Goal: Information Seeking & Learning: Check status

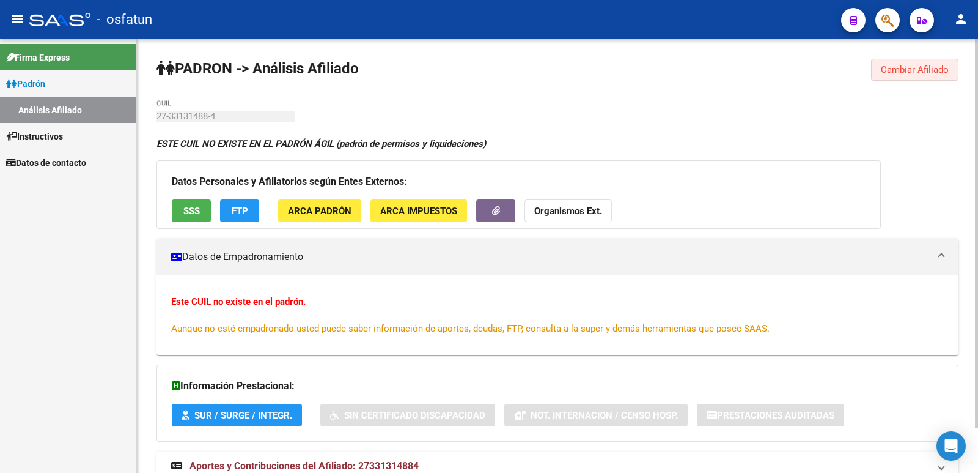
drag, startPoint x: 932, startPoint y: 72, endPoint x: 925, endPoint y: 65, distance: 9.5
click at [927, 67] on span "Cambiar Afiliado" at bounding box center [915, 69] width 68 height 11
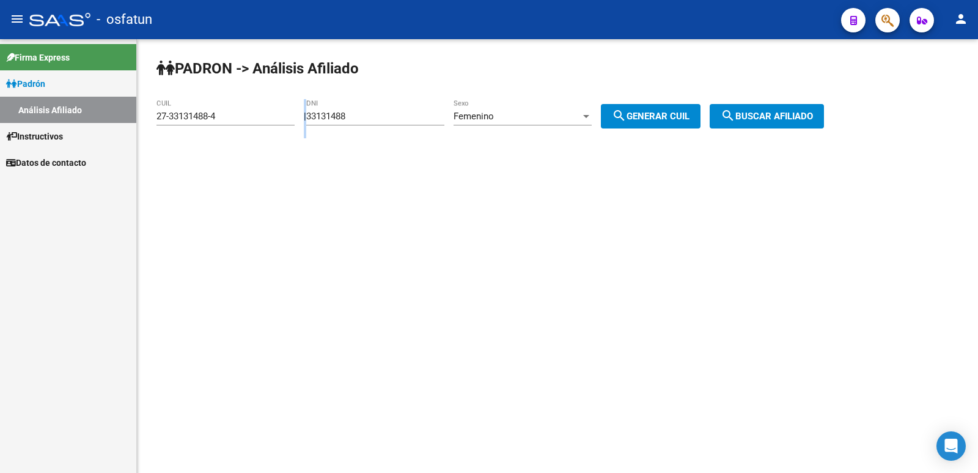
drag, startPoint x: 435, startPoint y: 111, endPoint x: 300, endPoint y: 117, distance: 135.3
click at [300, 117] on app-analisis-afiliado "PADRON -> Análisis Afiliado 27-33131488-4 CUIL | 33131488 DNI Femenino Sexo sea…" at bounding box center [495, 116] width 677 height 11
click at [434, 119] on input "33131488" at bounding box center [375, 116] width 138 height 11
drag, startPoint x: 377, startPoint y: 119, endPoint x: 215, endPoint y: 127, distance: 161.6
click at [215, 122] on app-analisis-afiliado "PADRON -> Análisis Afiliado 27-33131488-4 CUIL | 33131488 DNI Femenino Sexo sea…" at bounding box center [495, 116] width 677 height 11
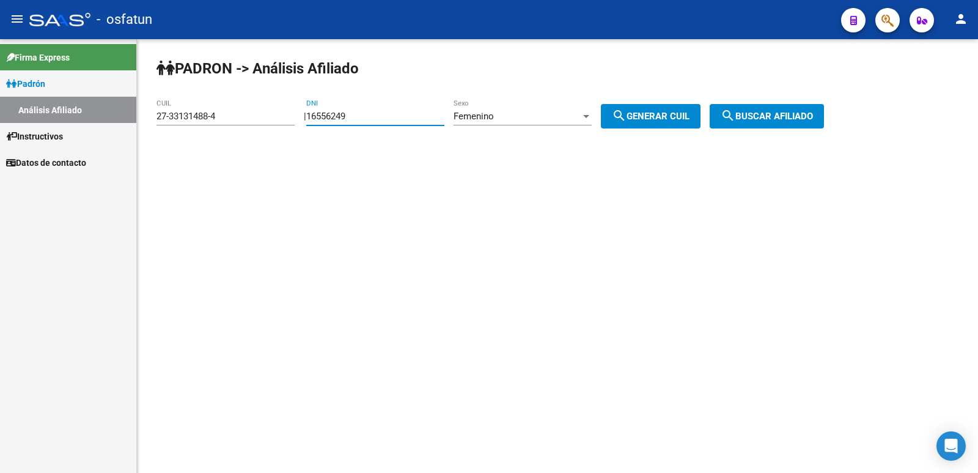
type input "16556249"
click at [677, 106] on button "search Generar CUIL" at bounding box center [651, 116] width 100 height 24
type input "27-16556249-1"
click at [815, 128] on button "search Buscar afiliado" at bounding box center [767, 116] width 114 height 24
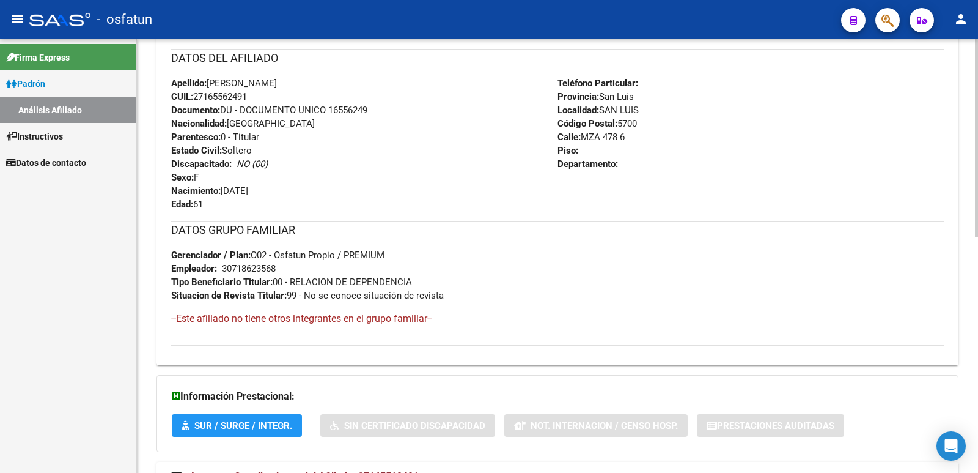
scroll to position [517, 0]
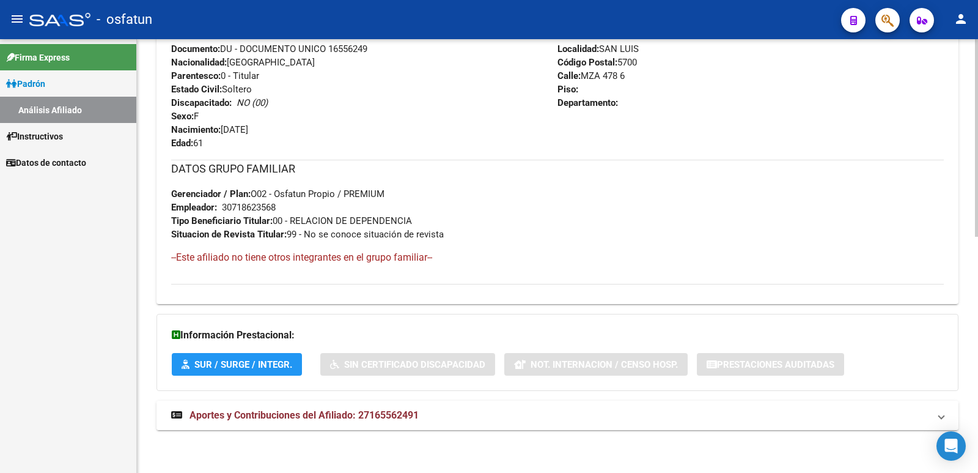
click at [262, 412] on span "Aportes y Contribuciones del Afiliado: 27165562491" at bounding box center [304, 415] width 229 height 12
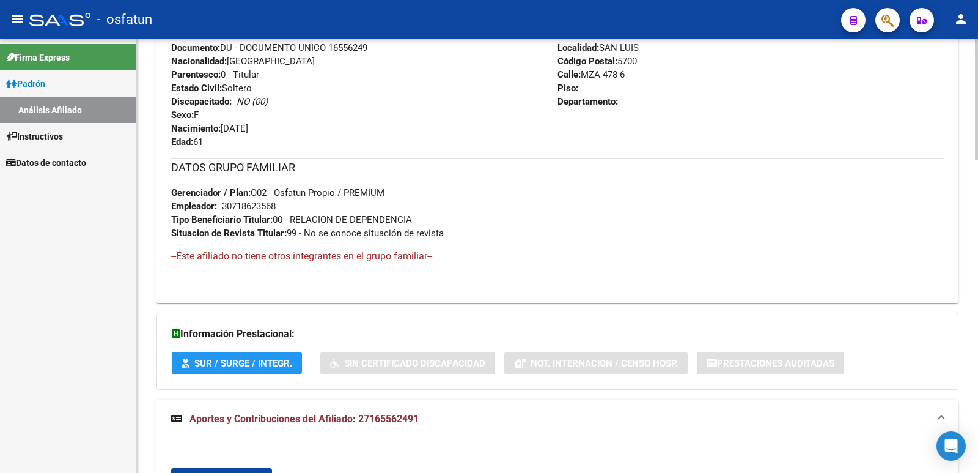
scroll to position [396, 0]
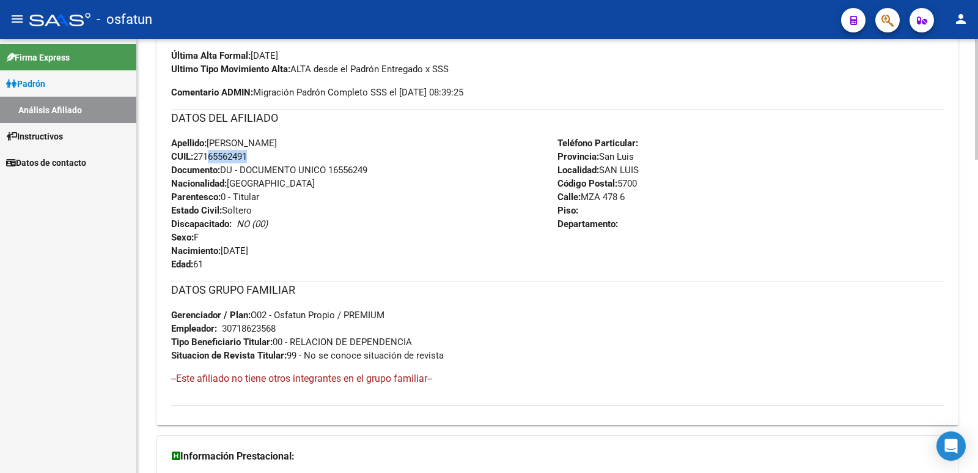
drag, startPoint x: 246, startPoint y: 155, endPoint x: 207, endPoint y: 155, distance: 38.5
click at [207, 155] on span "CUIL: 27165562491" at bounding box center [209, 156] width 76 height 11
copy span "16556249"
click at [62, 84] on link "Padrón" at bounding box center [68, 83] width 136 height 26
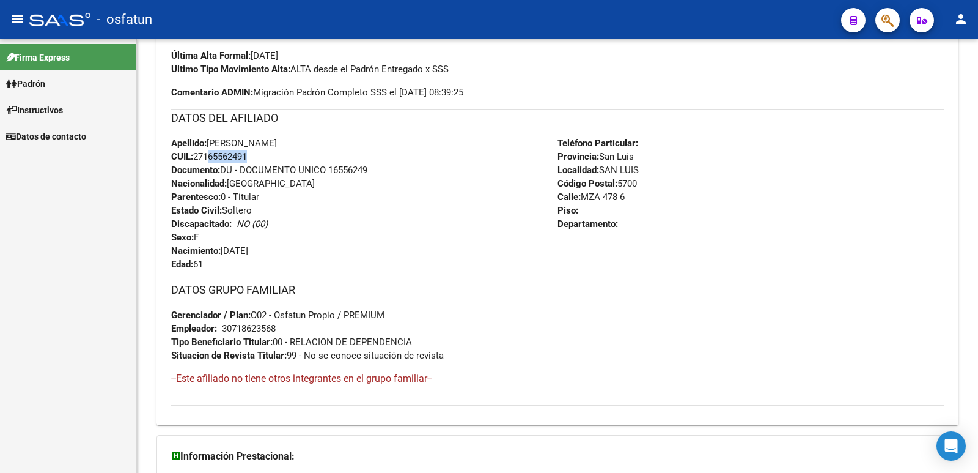
click at [35, 81] on span "Padrón" at bounding box center [25, 83] width 39 height 13
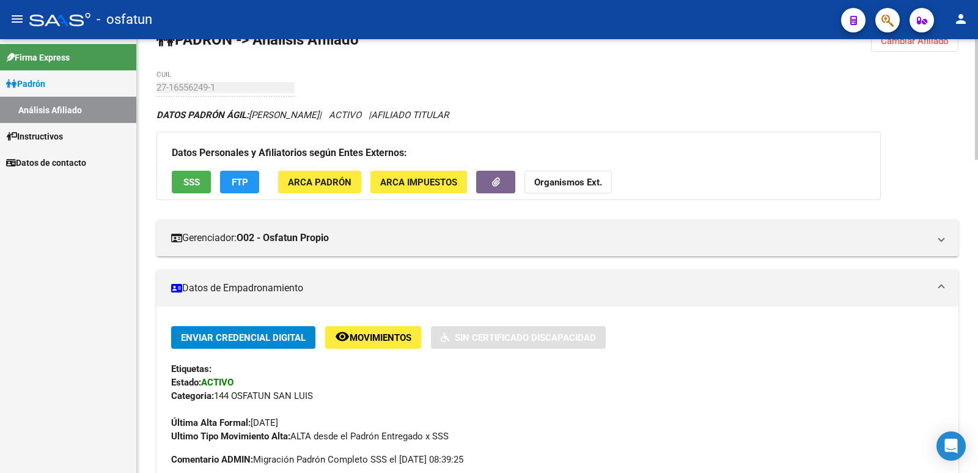
scroll to position [0, 0]
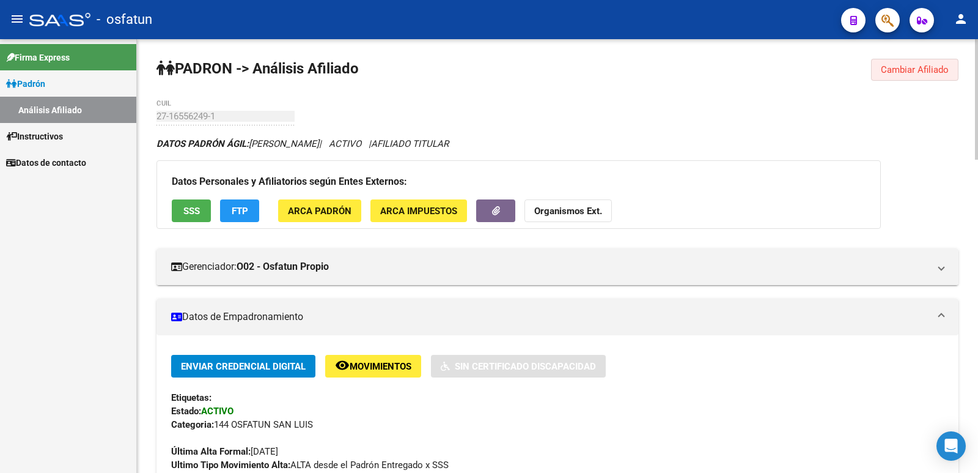
click at [918, 64] on span "Cambiar Afiliado" at bounding box center [915, 69] width 68 height 11
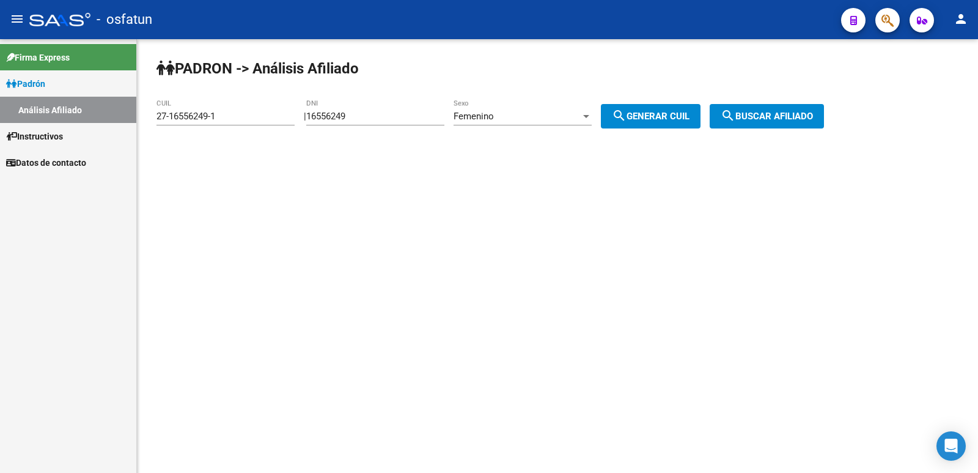
drag, startPoint x: 374, startPoint y: 108, endPoint x: 349, endPoint y: 106, distance: 25.1
click at [349, 106] on div "16556249 DNI" at bounding box center [375, 112] width 138 height 26
drag, startPoint x: 369, startPoint y: 109, endPoint x: 286, endPoint y: 114, distance: 84.0
click at [286, 114] on app-analisis-afiliado "PADRON -> Análisis Afiliado 27-16556249-1 CUIL | 16556249 DNI Femenino Sexo sea…" at bounding box center [495, 116] width 677 height 11
click at [382, 109] on div "16556249 DNI" at bounding box center [375, 112] width 138 height 26
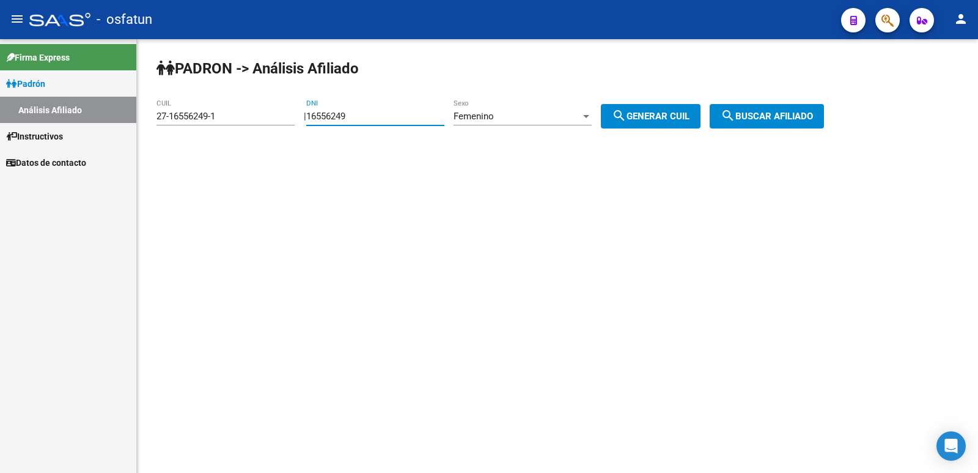
drag, startPoint x: 373, startPoint y: 115, endPoint x: 294, endPoint y: 113, distance: 78.9
click at [294, 113] on app-analisis-afiliado "PADRON -> Análisis Afiliado 27-16556249-1 CUIL | 16556249 DNI Femenino Sexo sea…" at bounding box center [495, 116] width 677 height 11
click at [262, 119] on input "27-16556249-1" at bounding box center [226, 116] width 138 height 11
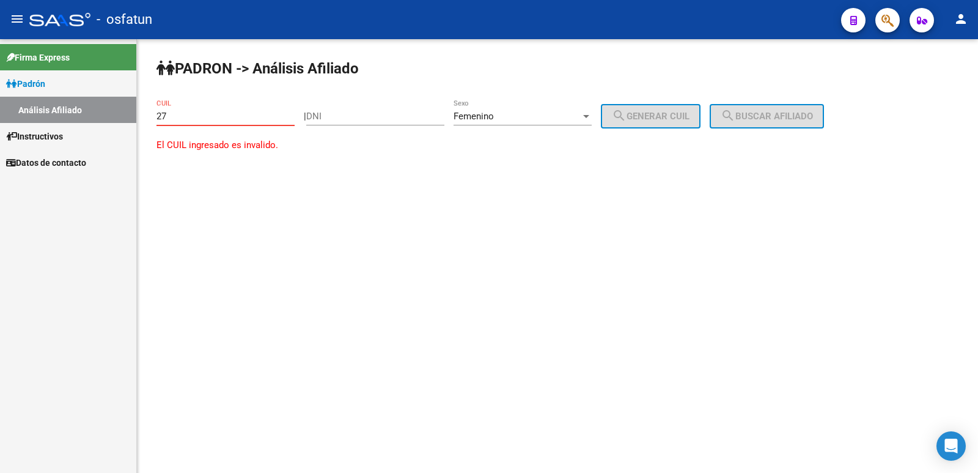
type input "2"
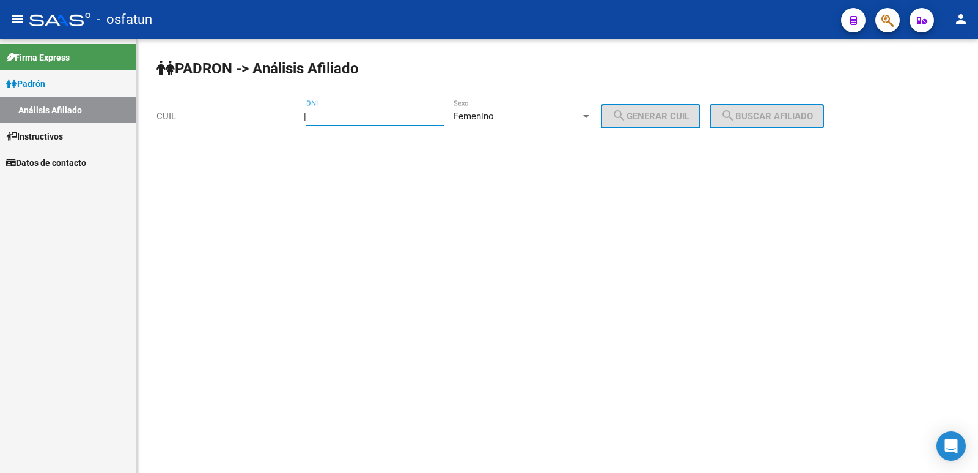
paste input "33131488"
type input "33131488"
click at [523, 122] on div "Femenino Sexo" at bounding box center [523, 112] width 138 height 26
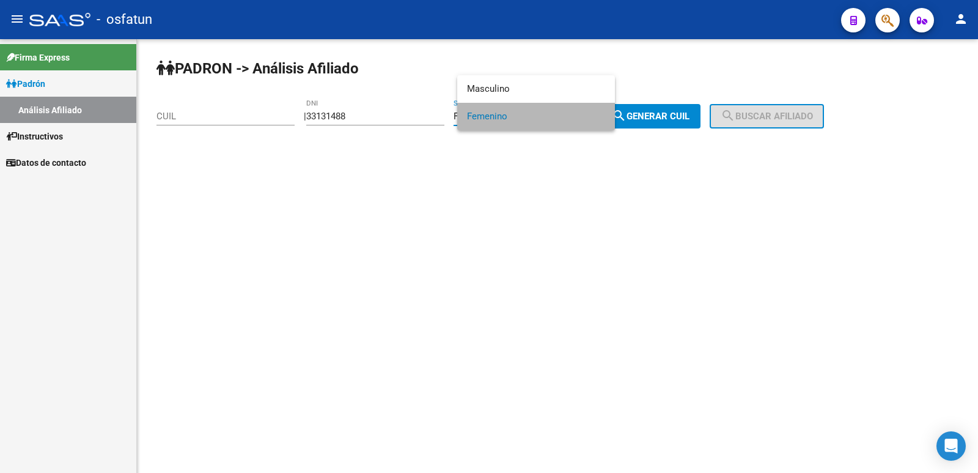
click at [526, 121] on span "Femenino" at bounding box center [536, 117] width 138 height 28
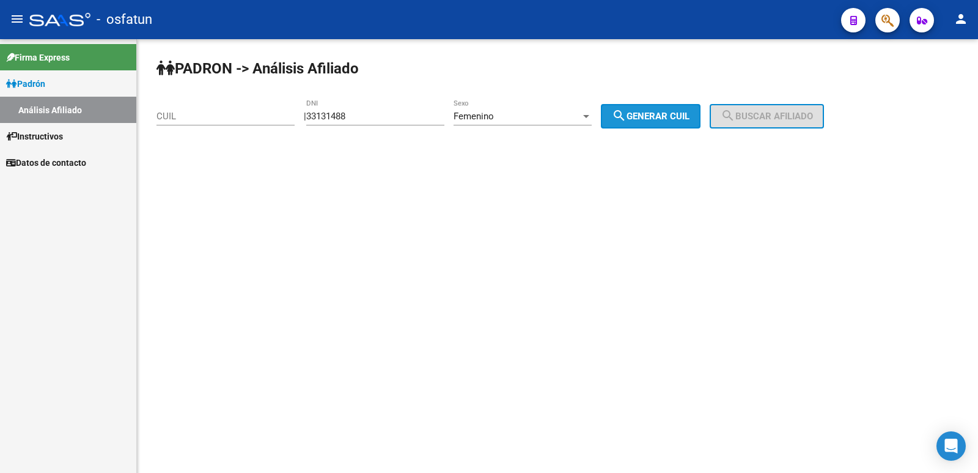
click at [682, 116] on span "search Generar CUIL" at bounding box center [651, 116] width 78 height 11
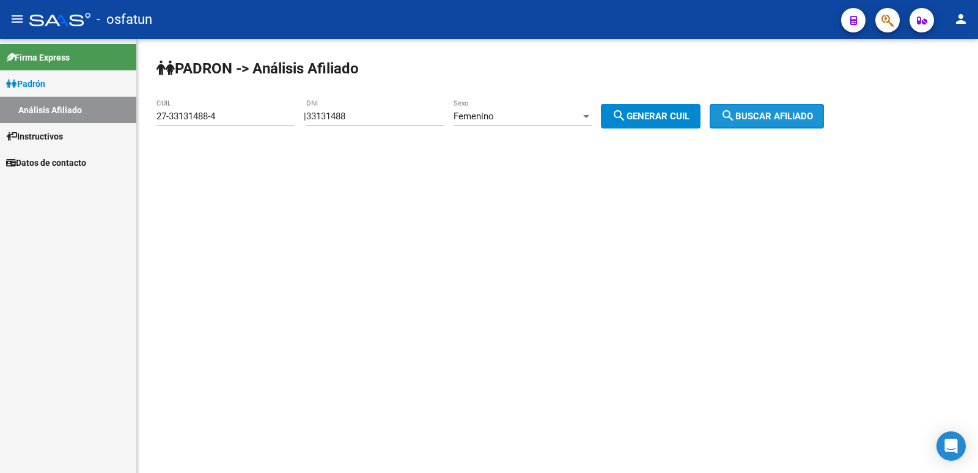
click at [766, 118] on span "search Buscar afiliado" at bounding box center [767, 116] width 92 height 11
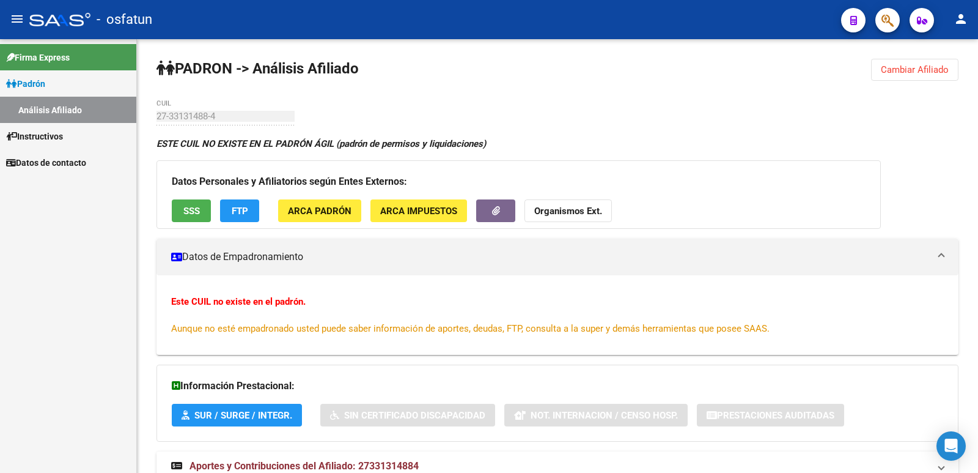
type input "27-16556249-1"
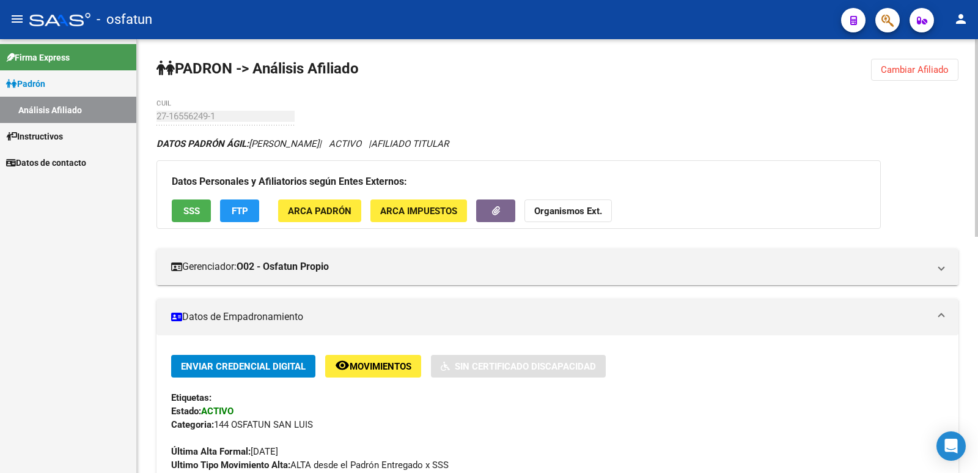
drag, startPoint x: 956, startPoint y: 56, endPoint x: 944, endPoint y: 70, distance: 19.1
click at [944, 70] on span "Cambiar Afiliado" at bounding box center [915, 69] width 68 height 11
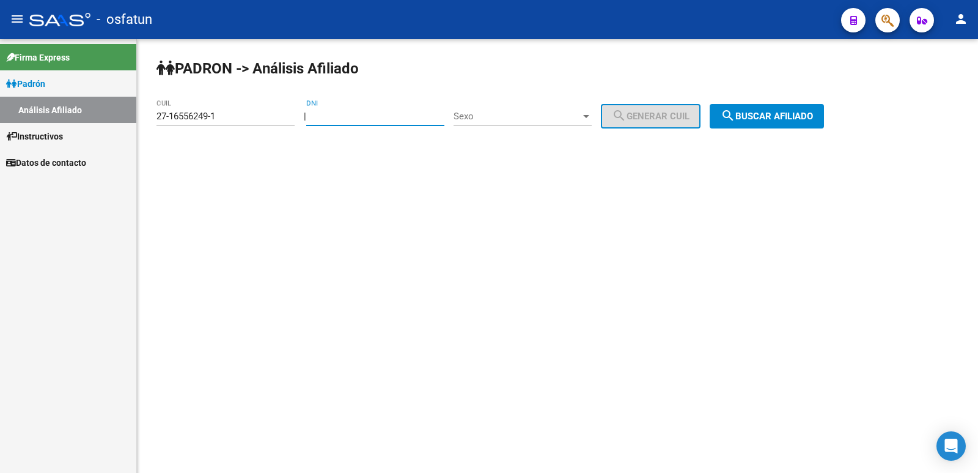
drag, startPoint x: 388, startPoint y: 105, endPoint x: 343, endPoint y: 116, distance: 45.8
paste input "33131488"
type input "33131488"
click at [534, 110] on div "Sexo Sexo" at bounding box center [523, 112] width 138 height 26
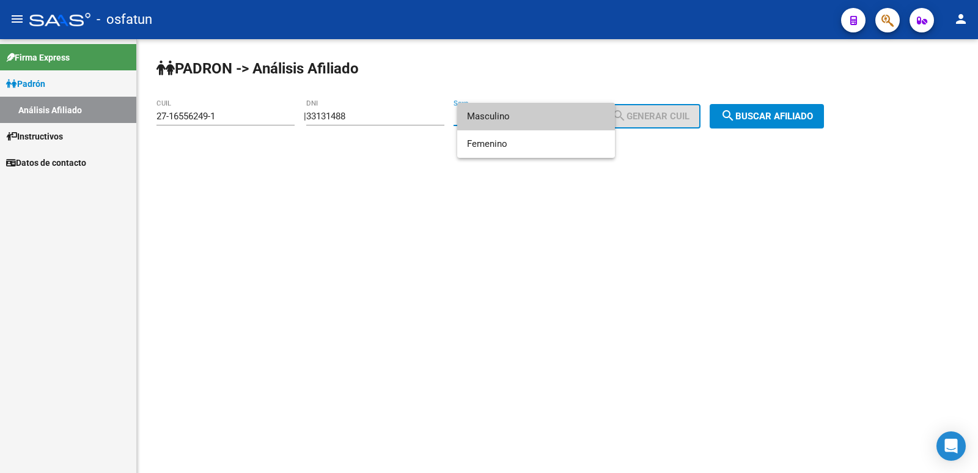
click at [516, 114] on span "Masculino" at bounding box center [536, 117] width 138 height 28
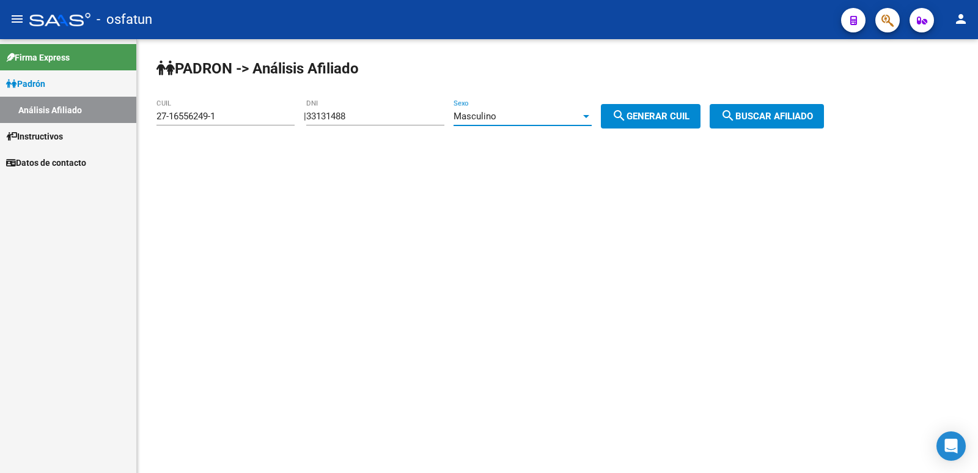
click at [627, 116] on mat-icon "search" at bounding box center [619, 115] width 15 height 15
type input "23-33131488-9"
click at [792, 119] on span "search Buscar afiliado" at bounding box center [767, 116] width 92 height 11
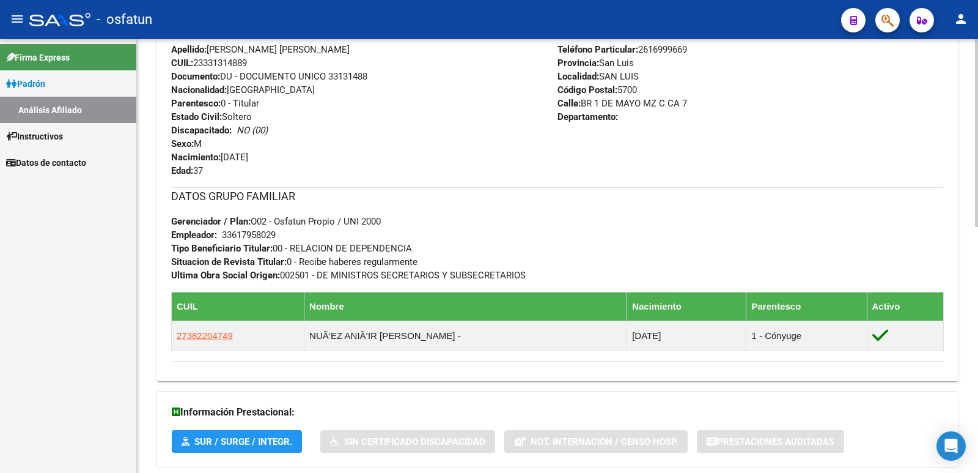
scroll to position [566, 0]
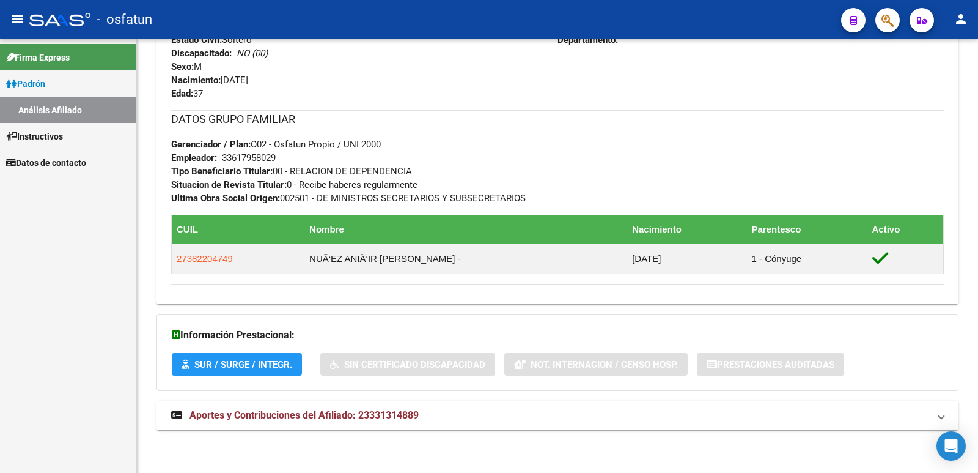
click at [386, 414] on span "Aportes y Contribuciones del Afiliado: 23331314889" at bounding box center [304, 415] width 229 height 12
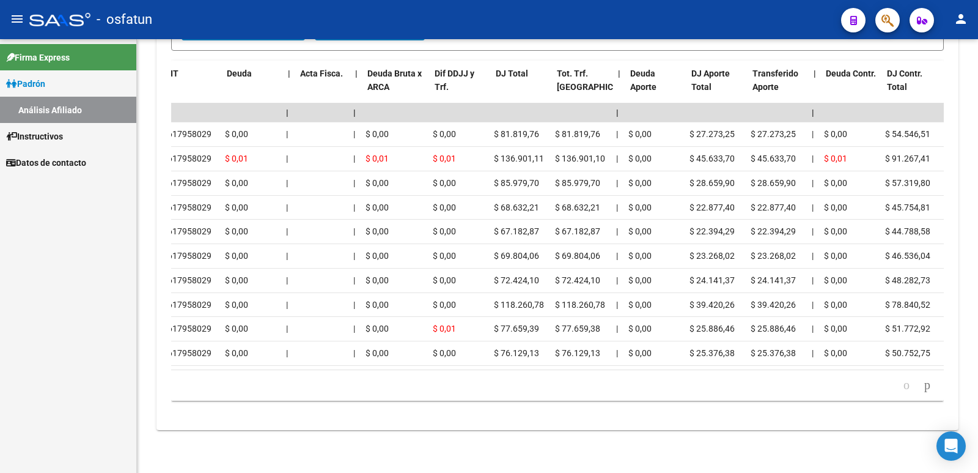
scroll to position [0, 0]
